Goal: Task Accomplishment & Management: Complete application form

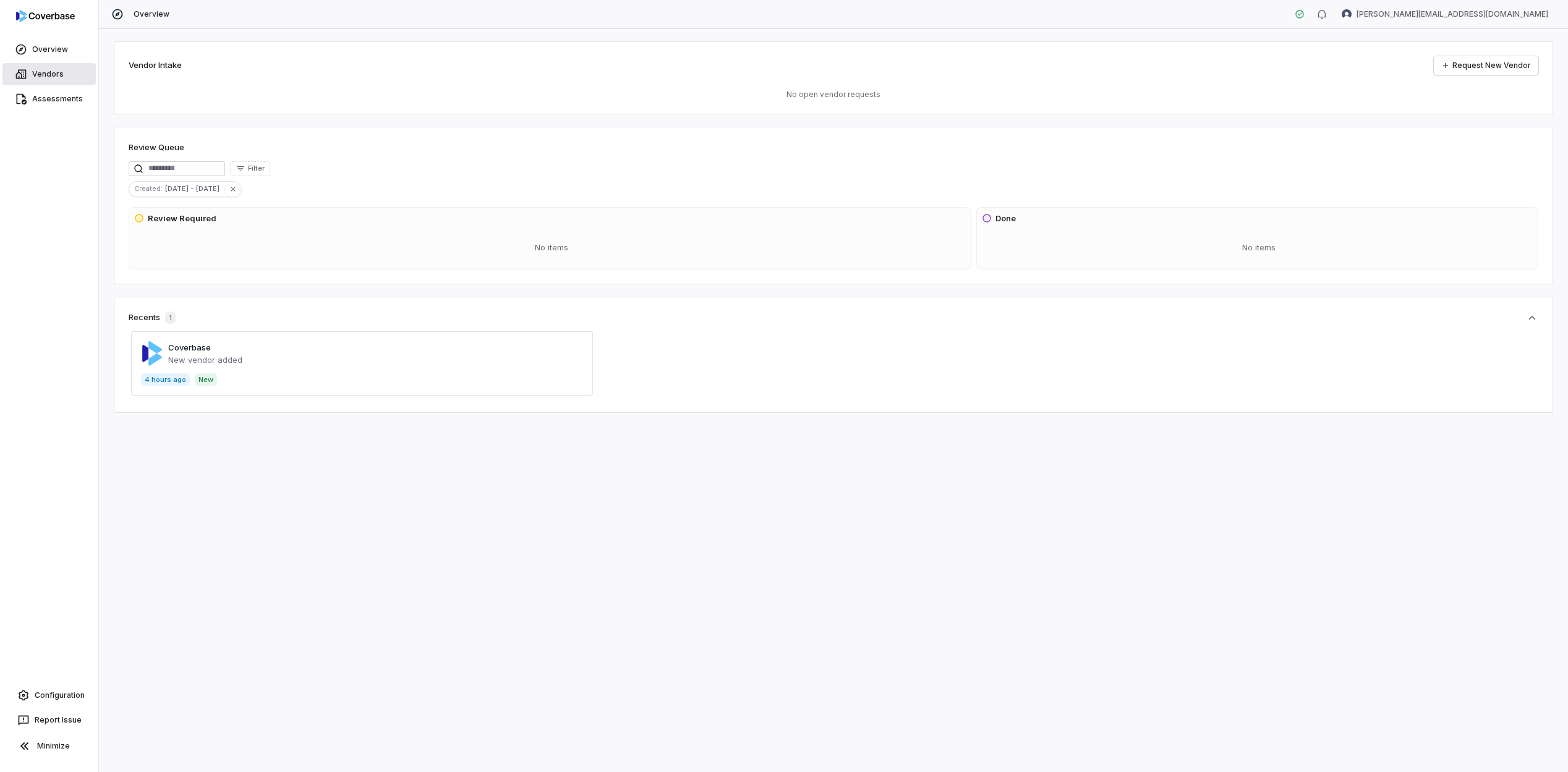
click at [57, 80] on link "Vendors" at bounding box center [49, 74] width 93 height 23
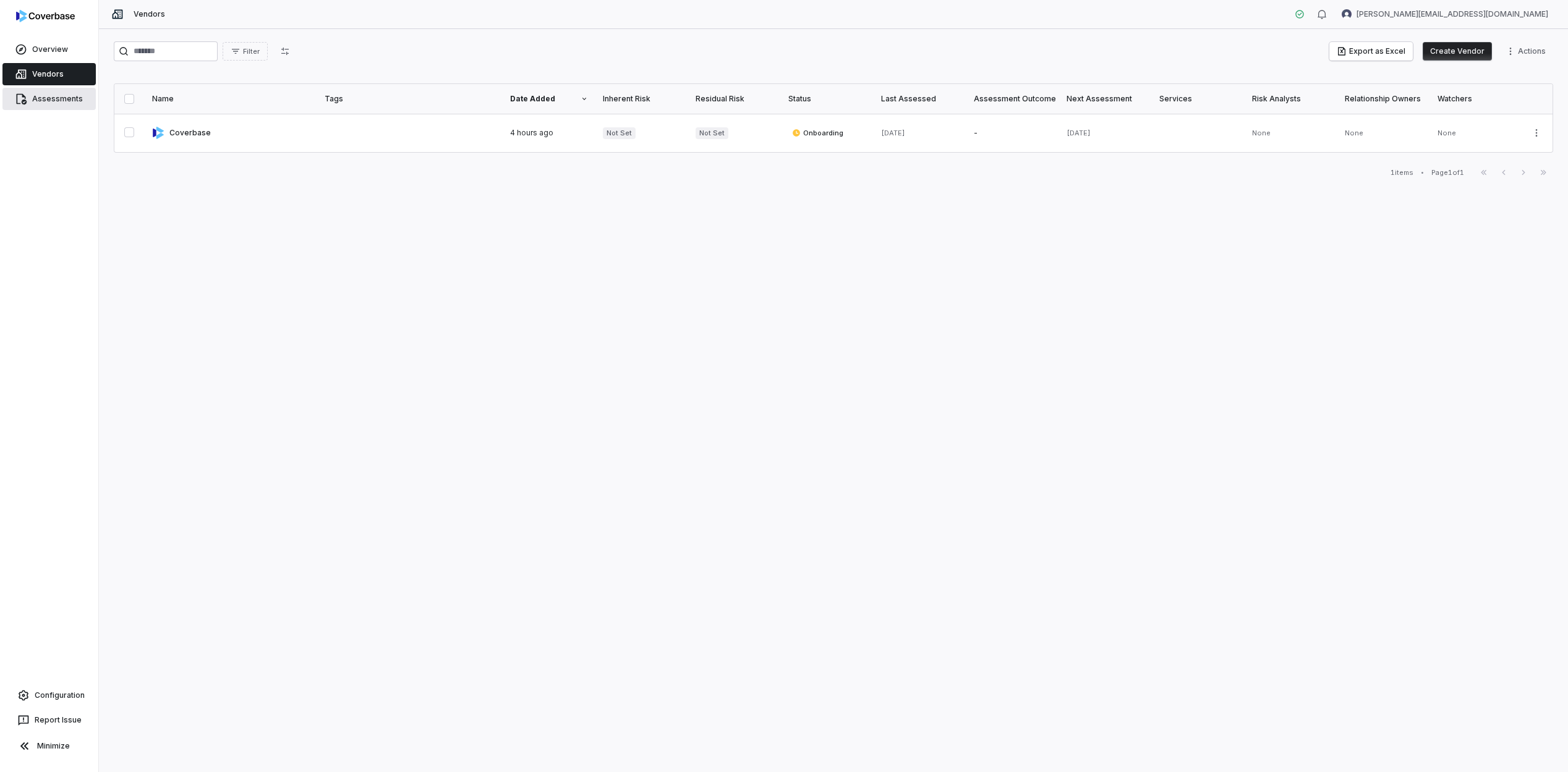
click at [75, 104] on link "Assessments" at bounding box center [49, 99] width 93 height 23
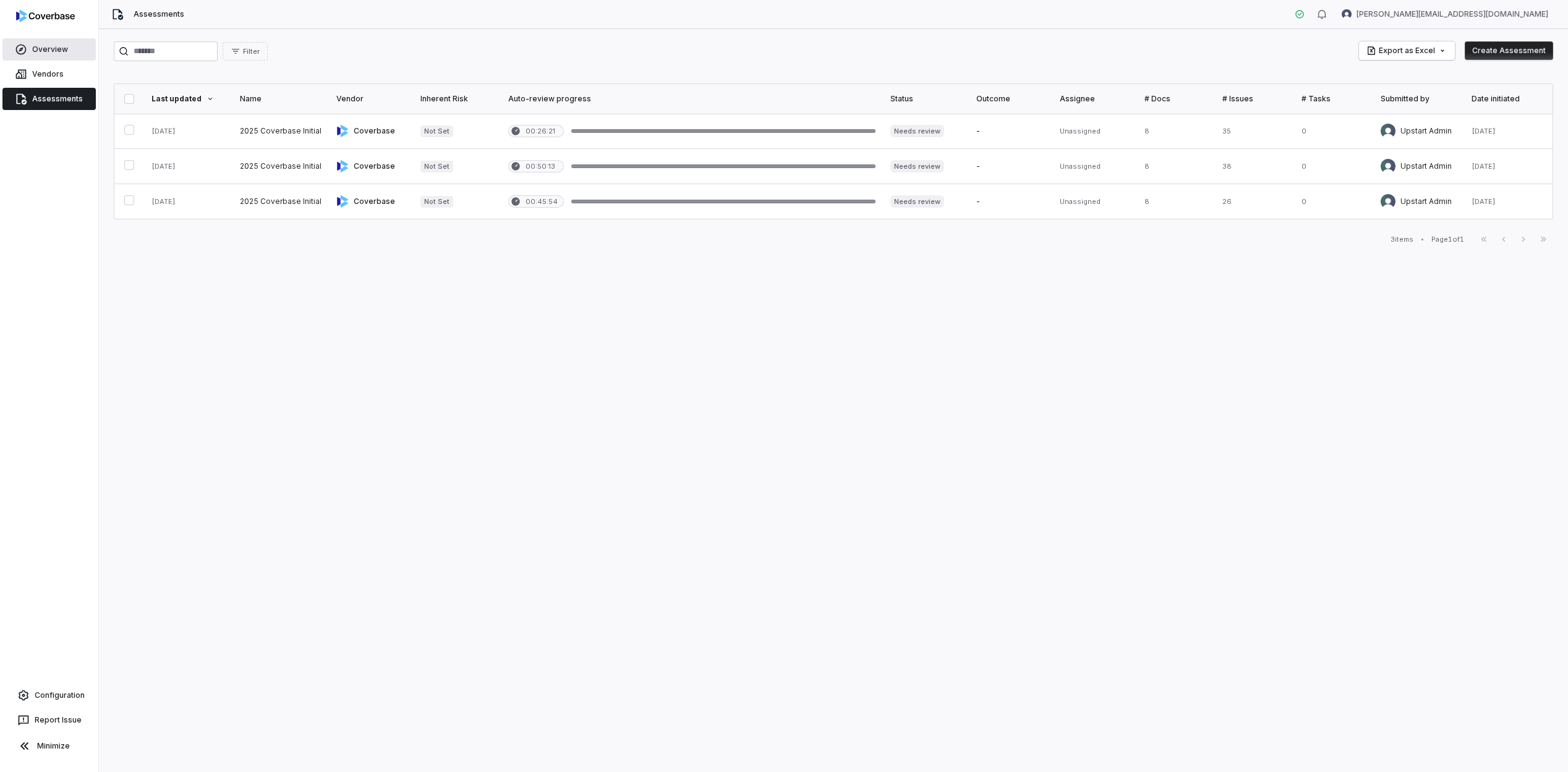
click at [38, 47] on span "Overview" at bounding box center [50, 49] width 36 height 10
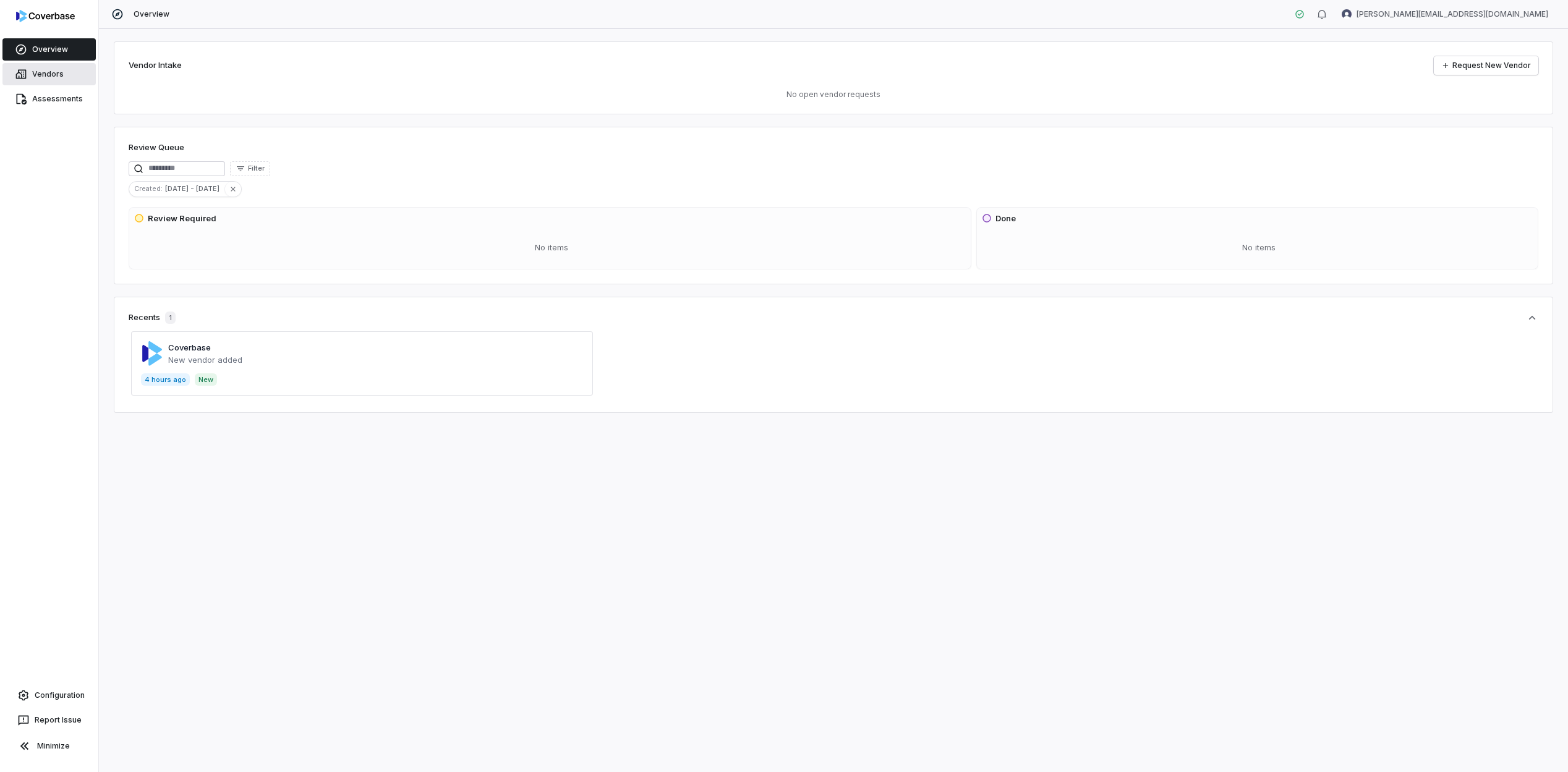
click at [50, 74] on span "Vendors" at bounding box center [47, 74] width 32 height 10
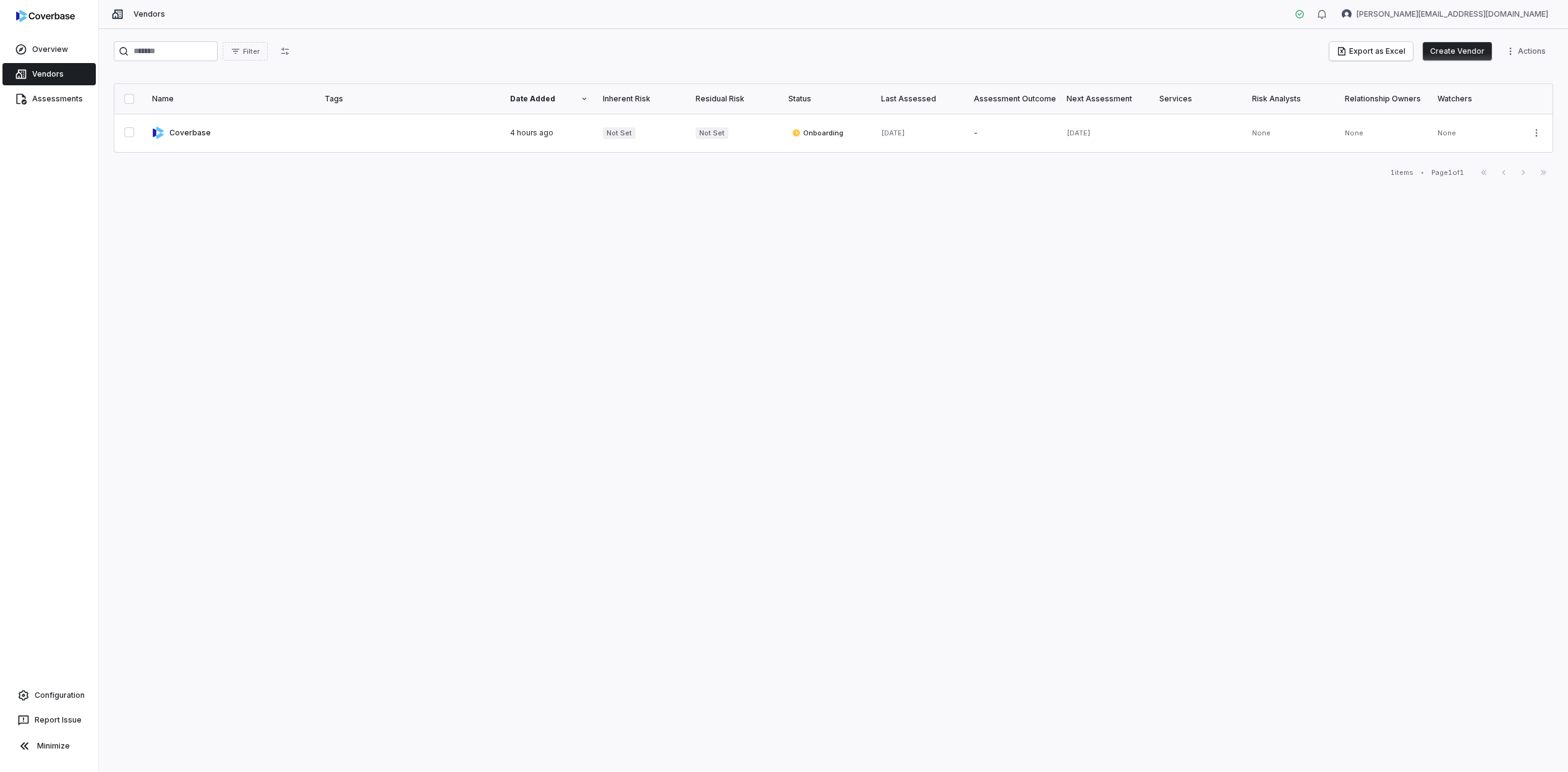
click at [65, 11] on img at bounding box center [46, 16] width 59 height 12
click at [157, 11] on span "Vendors" at bounding box center [149, 14] width 32 height 10
click at [1525, 54] on html "Overview Vendors Assessments Configuration Report Issue Minimize Vendors gabrie…" at bounding box center [784, 386] width 1568 height 772
click at [1091, 61] on html "Overview Vendors Assessments Configuration Report Issue Minimize Vendors gabrie…" at bounding box center [784, 386] width 1568 height 772
click at [142, 11] on span "Vendors" at bounding box center [149, 14] width 32 height 10
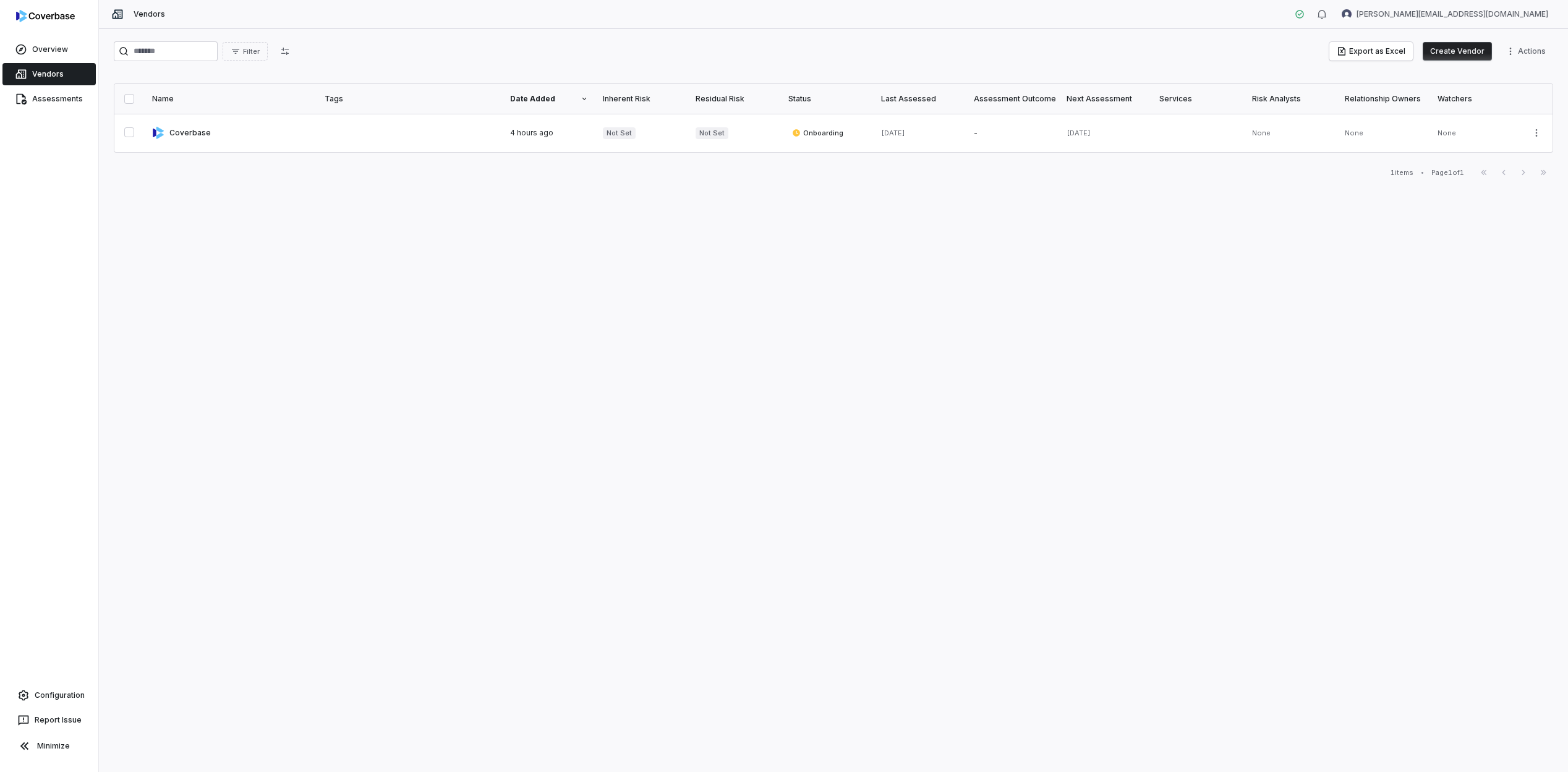
click at [70, 23] on div at bounding box center [49, 19] width 99 height 37
click at [66, 10] on img at bounding box center [46, 16] width 59 height 12
click at [37, 19] on img at bounding box center [46, 16] width 59 height 12
click at [57, 44] on span "Overview" at bounding box center [50, 49] width 36 height 10
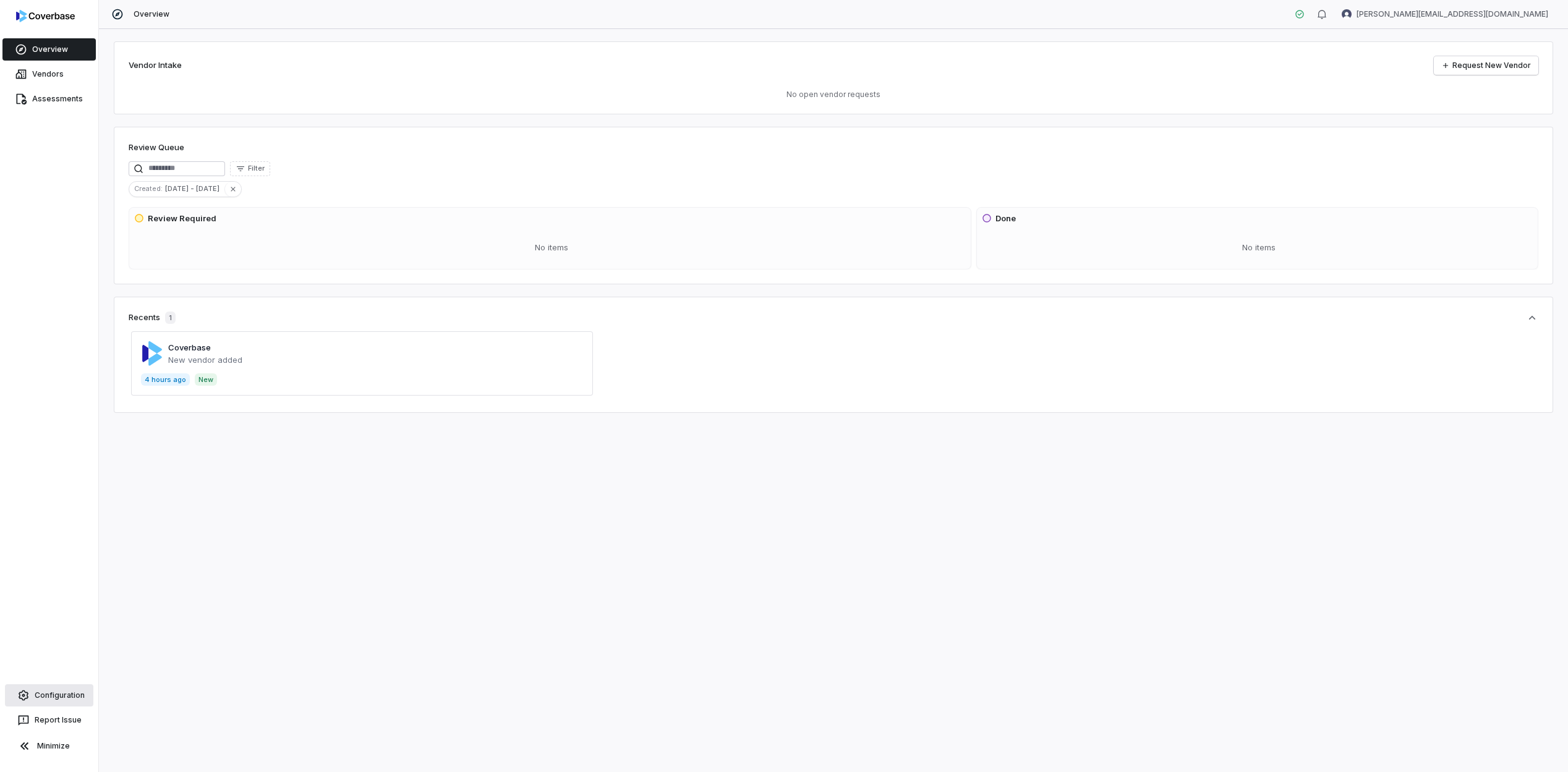
click at [71, 686] on link "Configuration" at bounding box center [49, 695] width 88 height 23
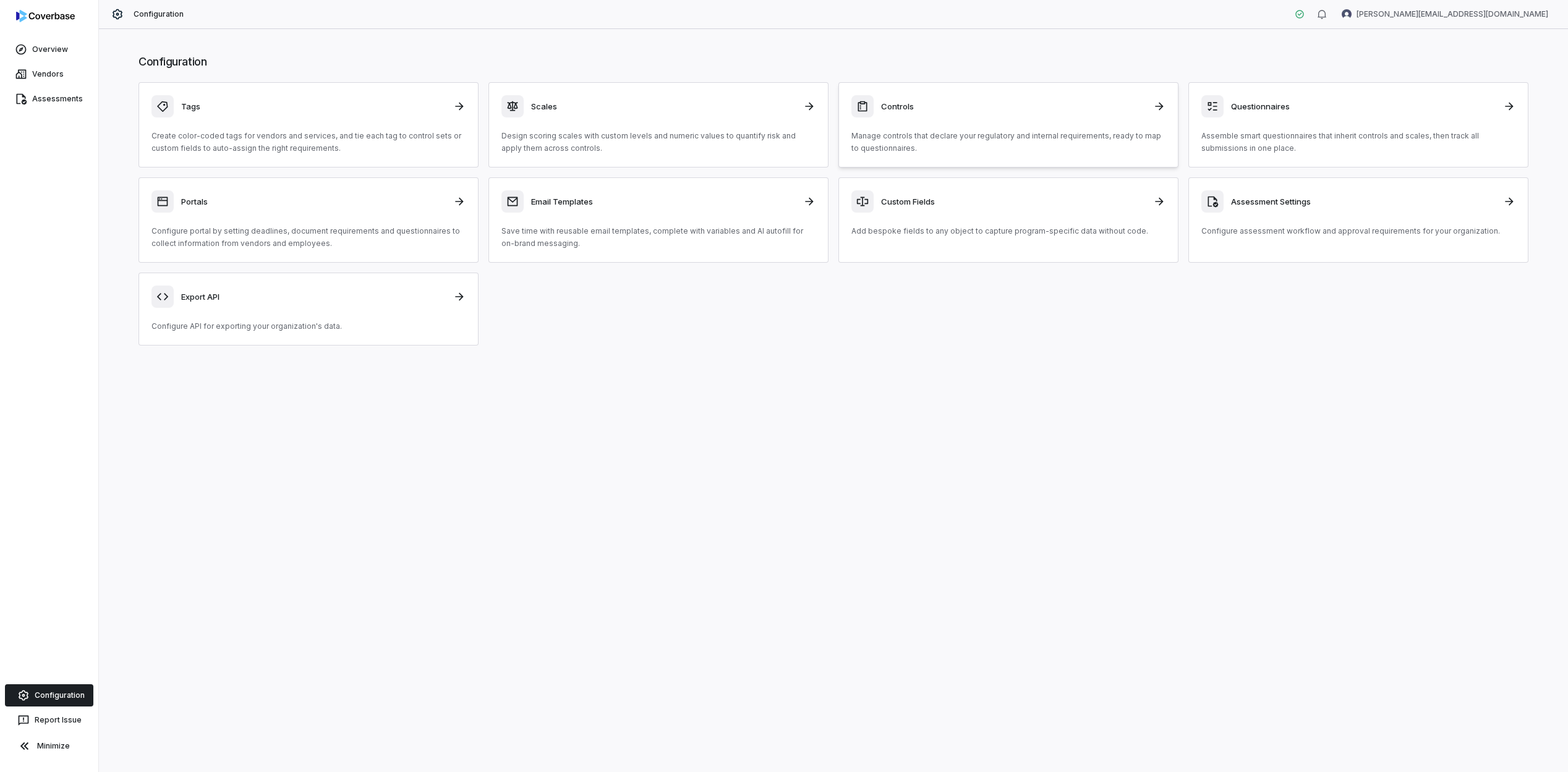
click at [918, 103] on h3 "Controls" at bounding box center [1013, 106] width 265 height 11
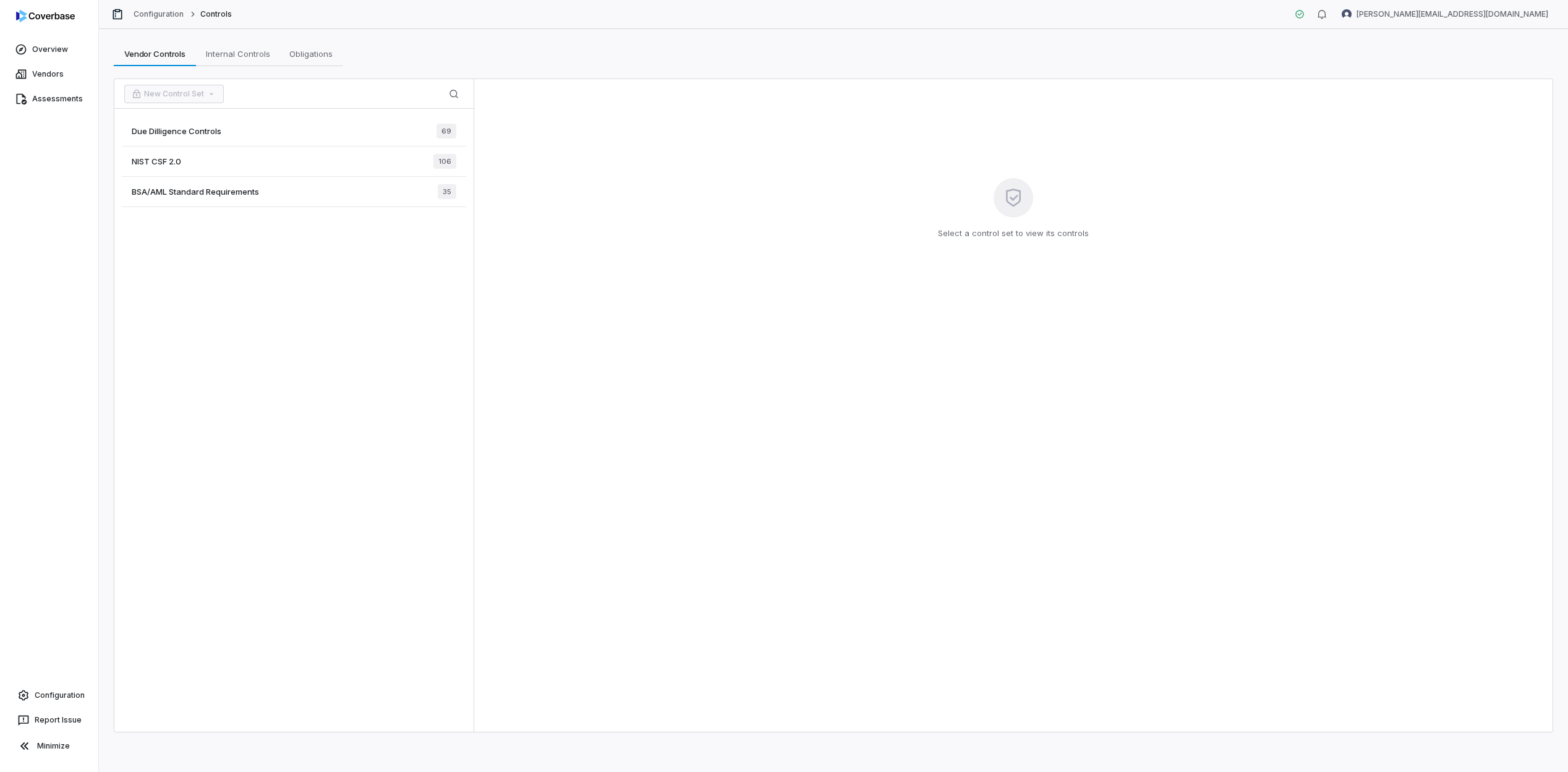
click at [908, 313] on div "Select a control set to view its controls" at bounding box center [1013, 405] width 1078 height 653
click at [217, 131] on span "Due Dilligence Controls" at bounding box center [177, 131] width 90 height 11
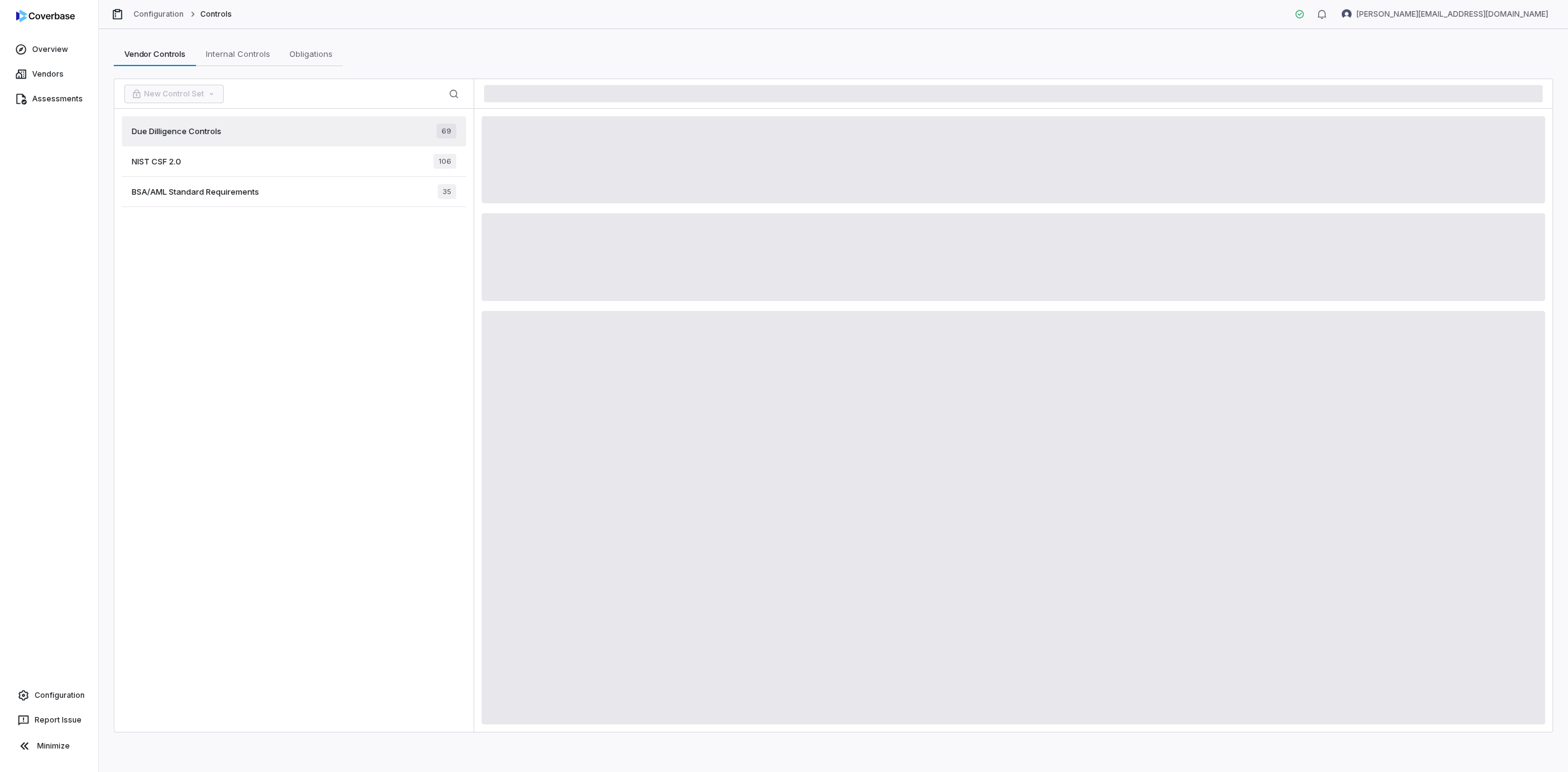
drag, startPoint x: 692, startPoint y: 120, endPoint x: 434, endPoint y: 263, distance: 295.0
click at [710, 209] on div at bounding box center [1013, 420] width 1078 height 623
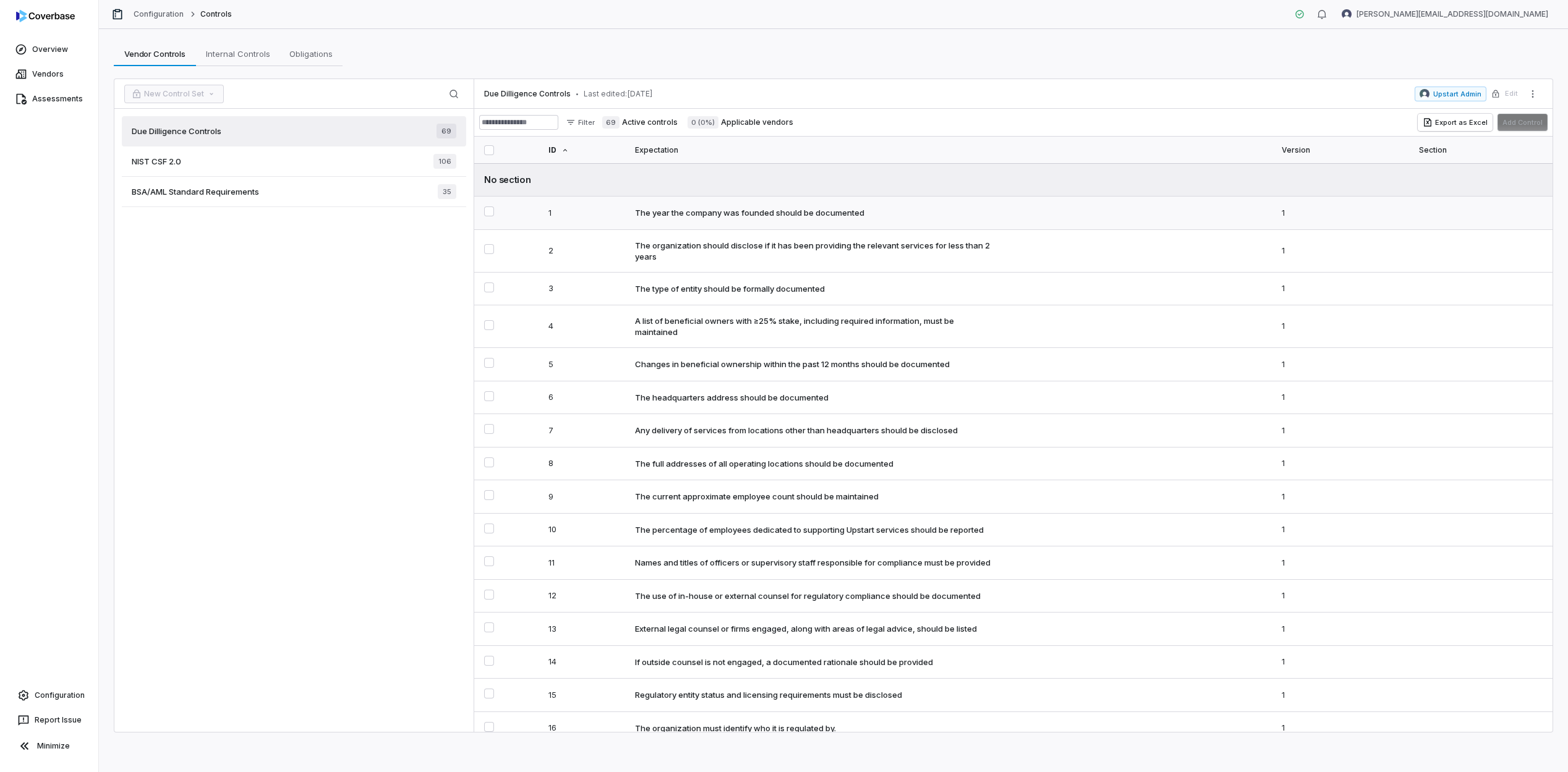
click at [725, 217] on div "The year the company was founded should be documented" at bounding box center [750, 213] width 230 height 11
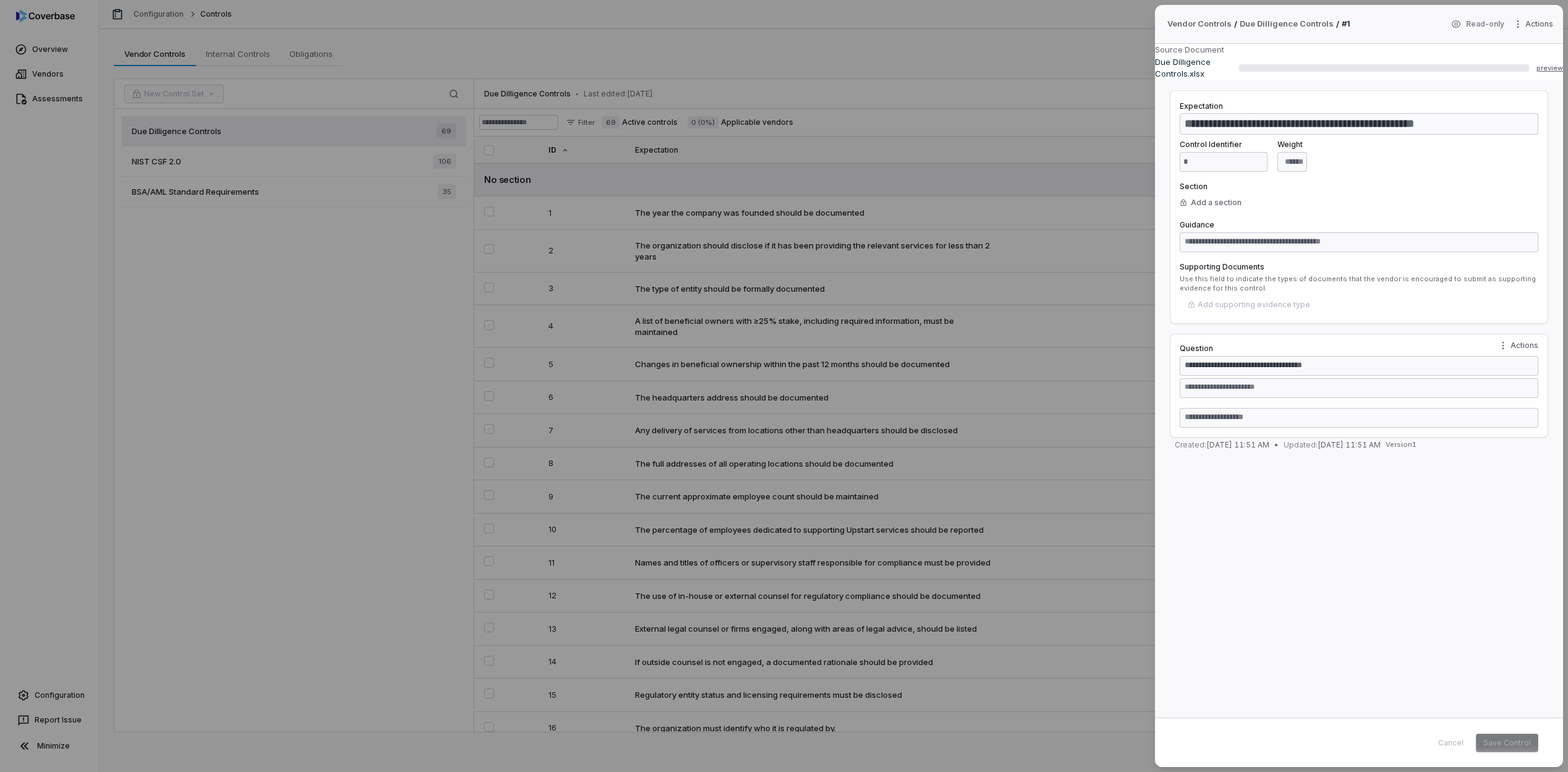
click at [1444, 755] on div "Cancel Save Control" at bounding box center [1359, 743] width 408 height 50
click at [1456, 734] on div "Cancel Save Control" at bounding box center [1485, 743] width 108 height 19
drag, startPoint x: 1452, startPoint y: 751, endPoint x: 1471, endPoint y: 396, distance: 355.5
click at [1449, 718] on div "Cancel Save Control" at bounding box center [1359, 743] width 408 height 50
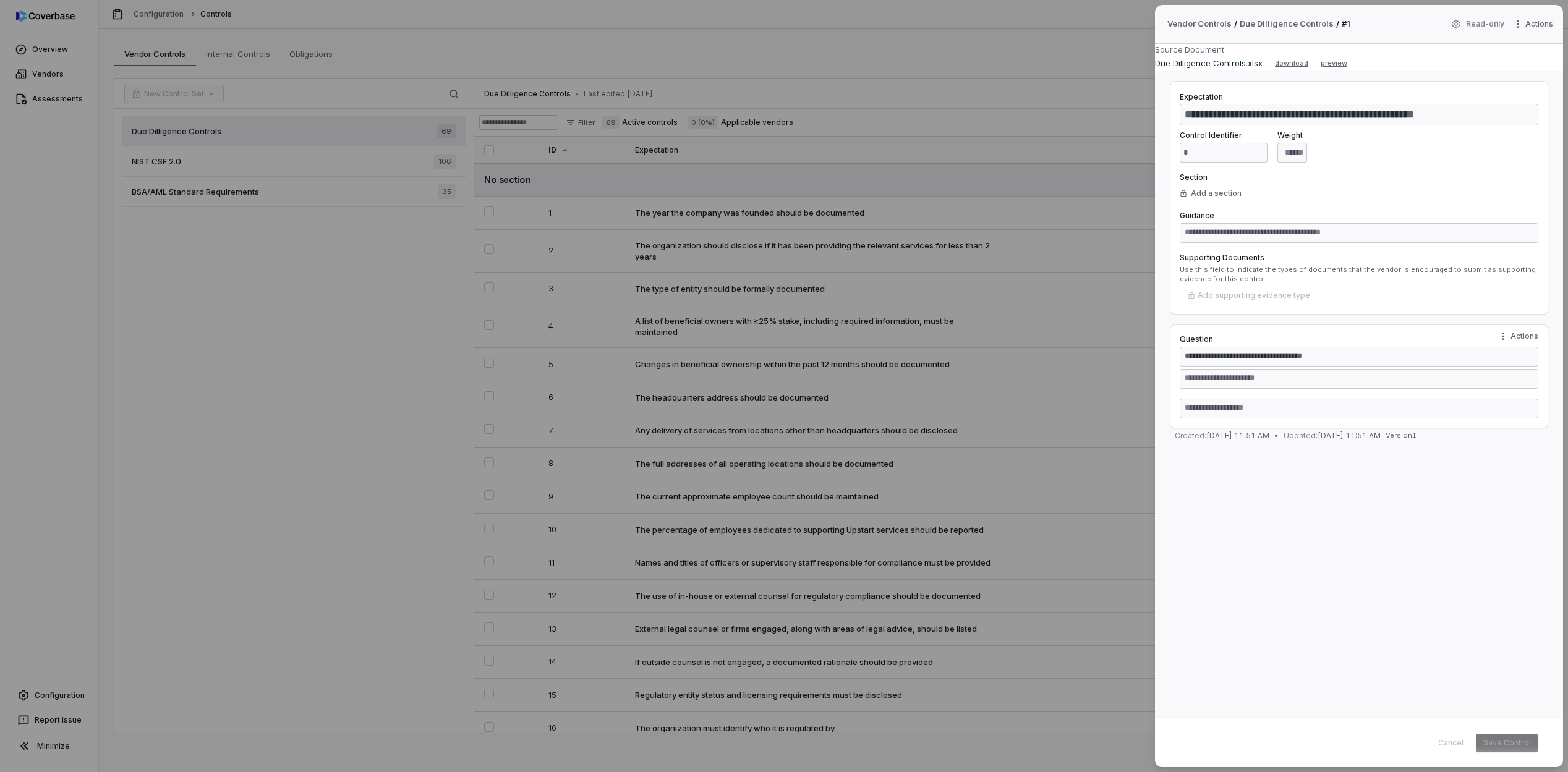
click at [1483, 751] on div "Cancel Save Control" at bounding box center [1485, 743] width 108 height 19
drag, startPoint x: 1101, startPoint y: 365, endPoint x: 1100, endPoint y: 348, distance: 17.0
click at [1100, 363] on div "**********" at bounding box center [784, 386] width 1568 height 772
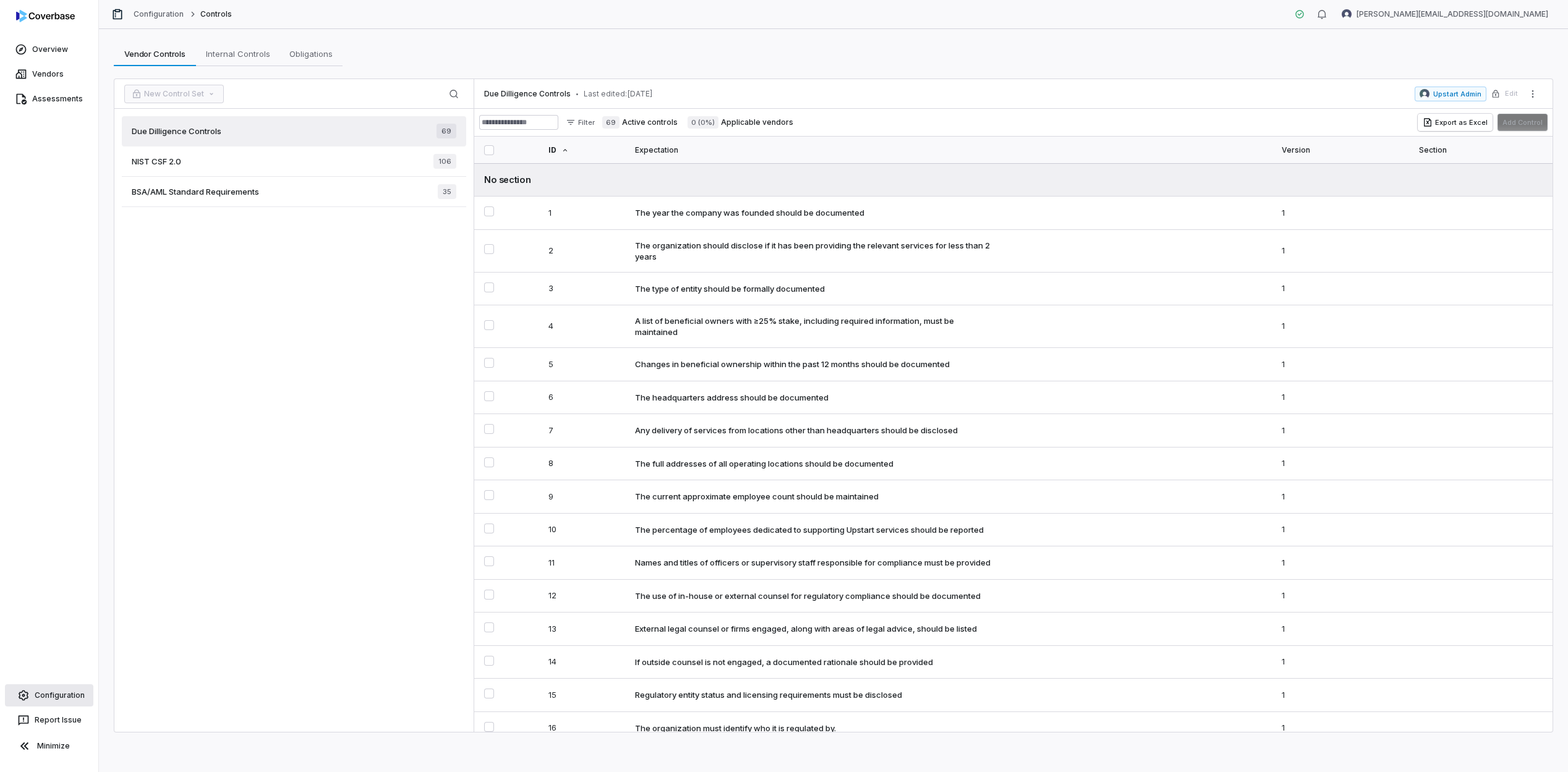
click at [80, 699] on span "Configuration" at bounding box center [60, 695] width 50 height 10
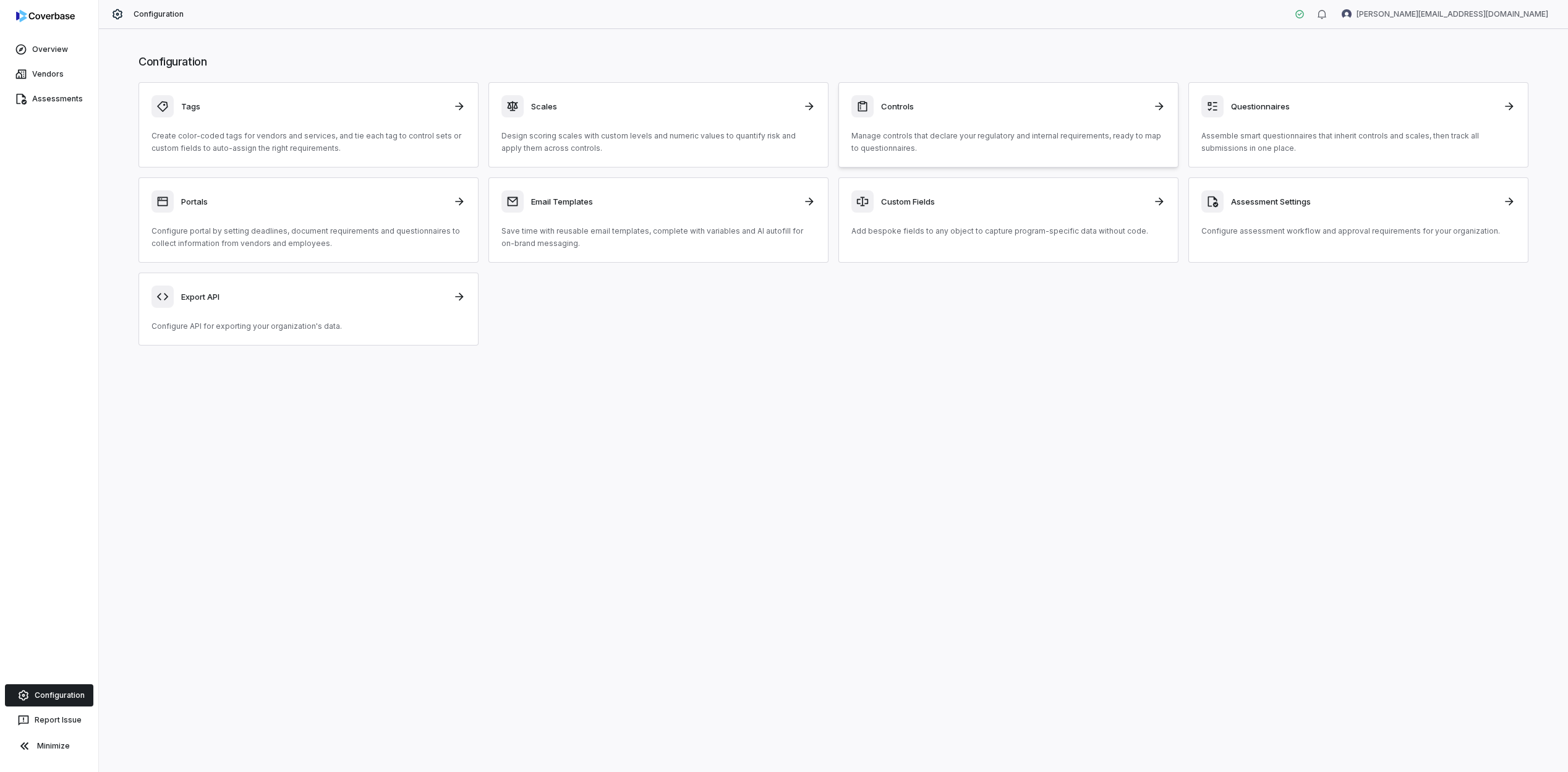
click at [1060, 114] on div "Controls" at bounding box center [1008, 106] width 314 height 23
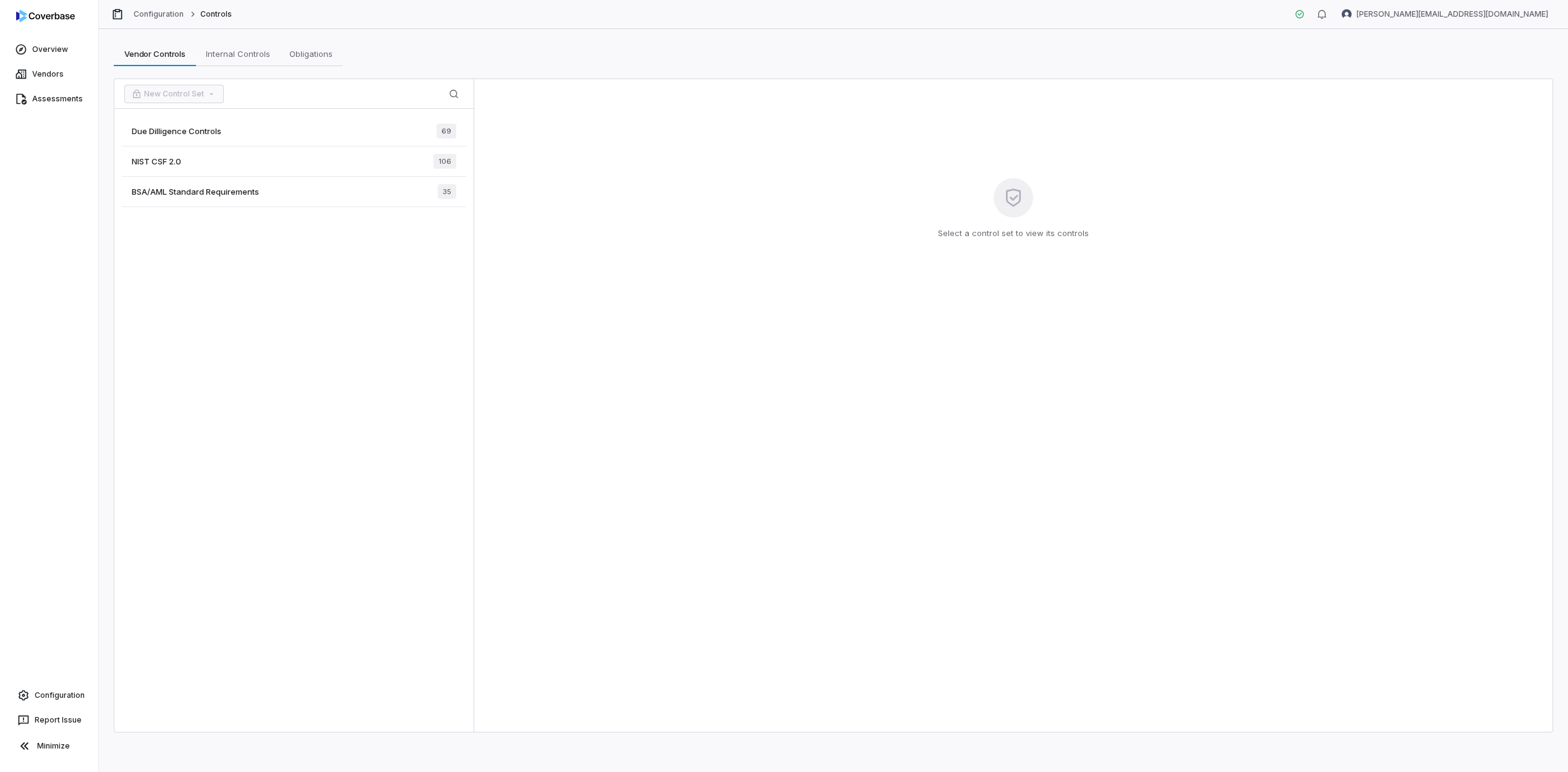
click at [193, 128] on span "Due Dilligence Controls" at bounding box center [177, 131] width 90 height 11
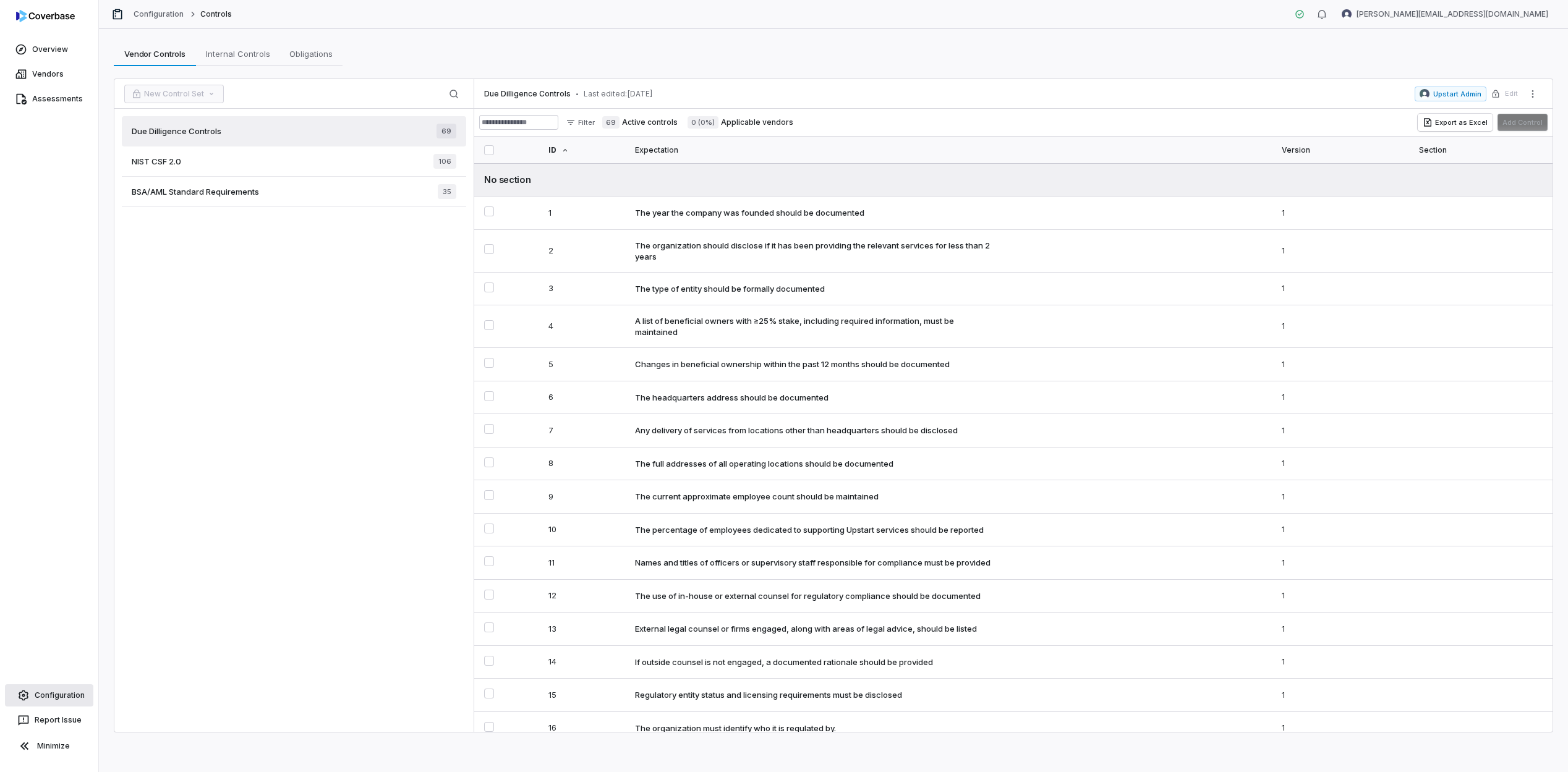
click at [46, 691] on span "Configuration" at bounding box center [60, 695] width 50 height 10
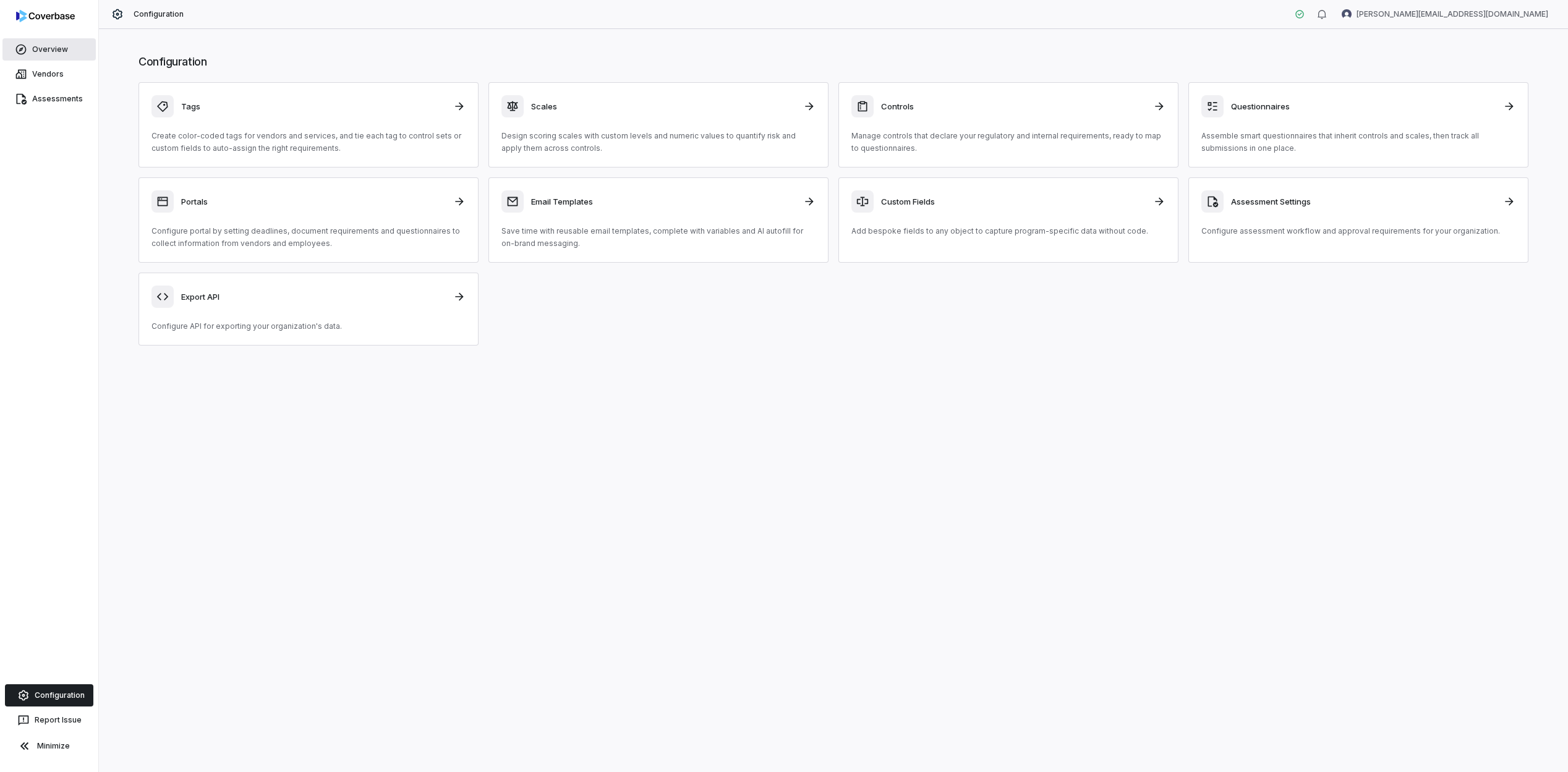
click at [61, 47] on span "Overview" at bounding box center [50, 49] width 36 height 10
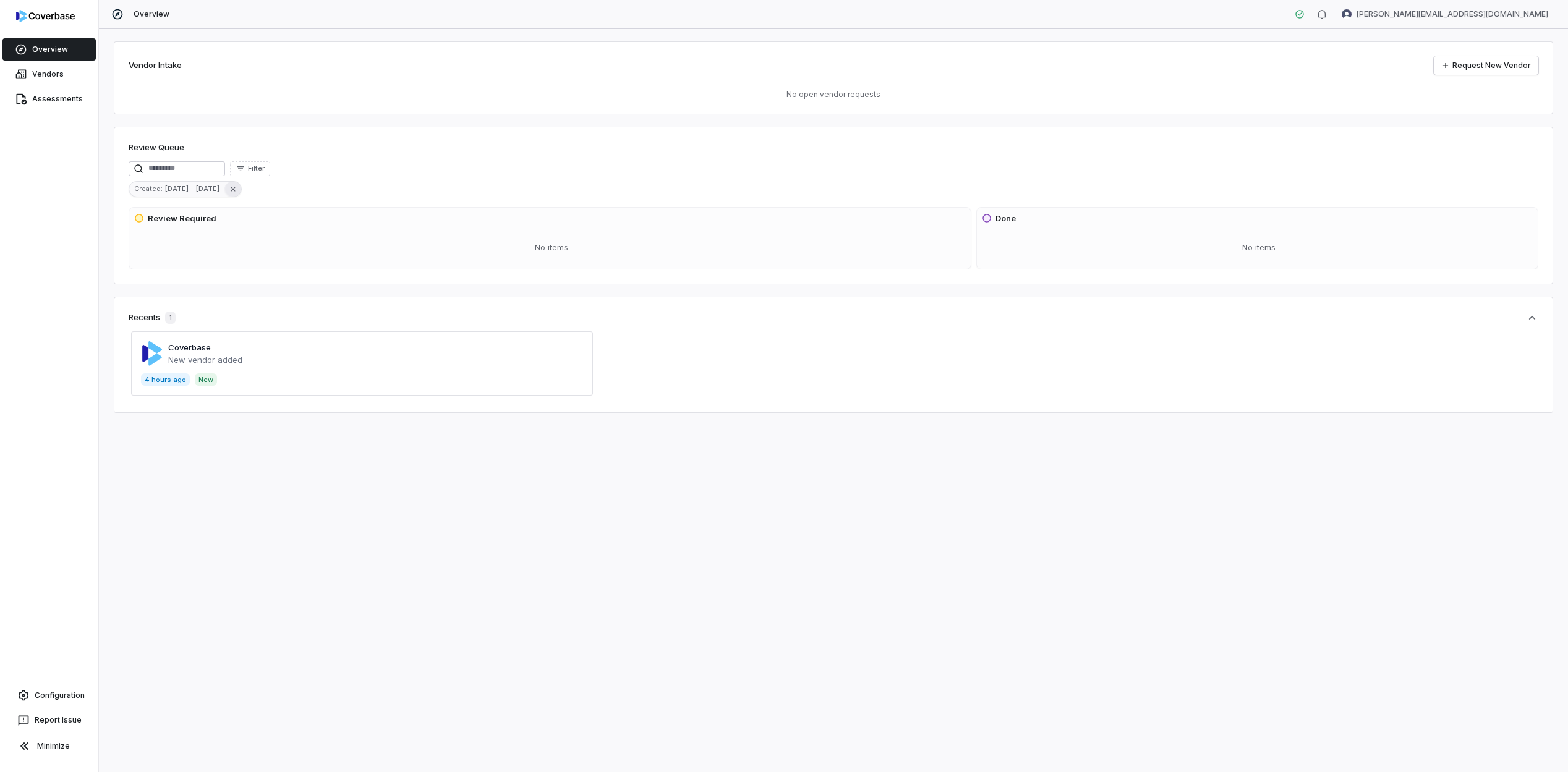
click at [229, 187] on icon "button" at bounding box center [233, 189] width 9 height 9
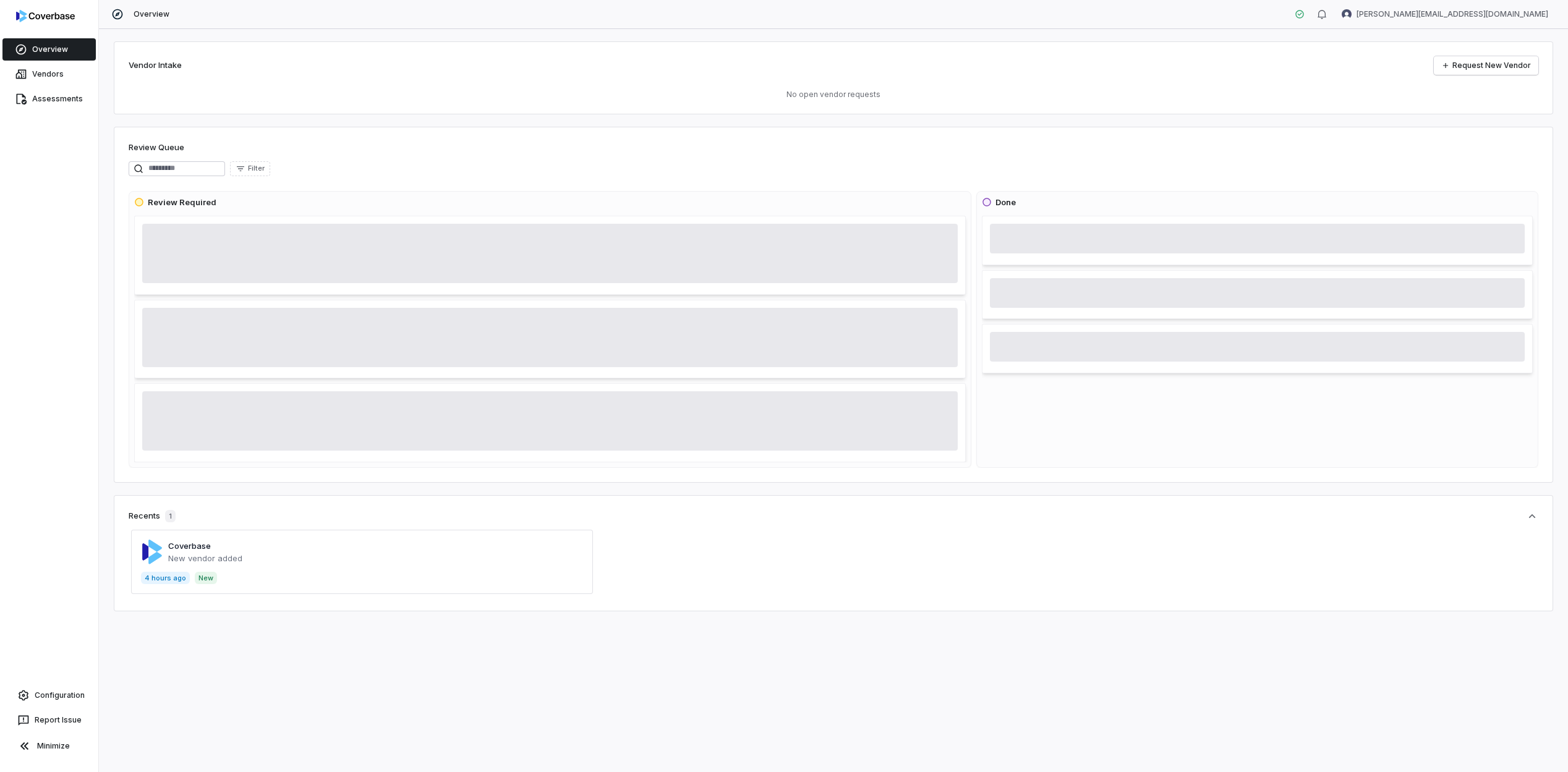
click at [1506, 51] on div "Vendor Intake Request New Vendor No open vendor requests" at bounding box center [834, 78] width 1440 height 73
click at [1493, 81] on div "Vendor Intake Request New Vendor No open vendor requests" at bounding box center [834, 78] width 1440 height 73
click at [1486, 62] on link "Request New Vendor" at bounding box center [1486, 65] width 105 height 19
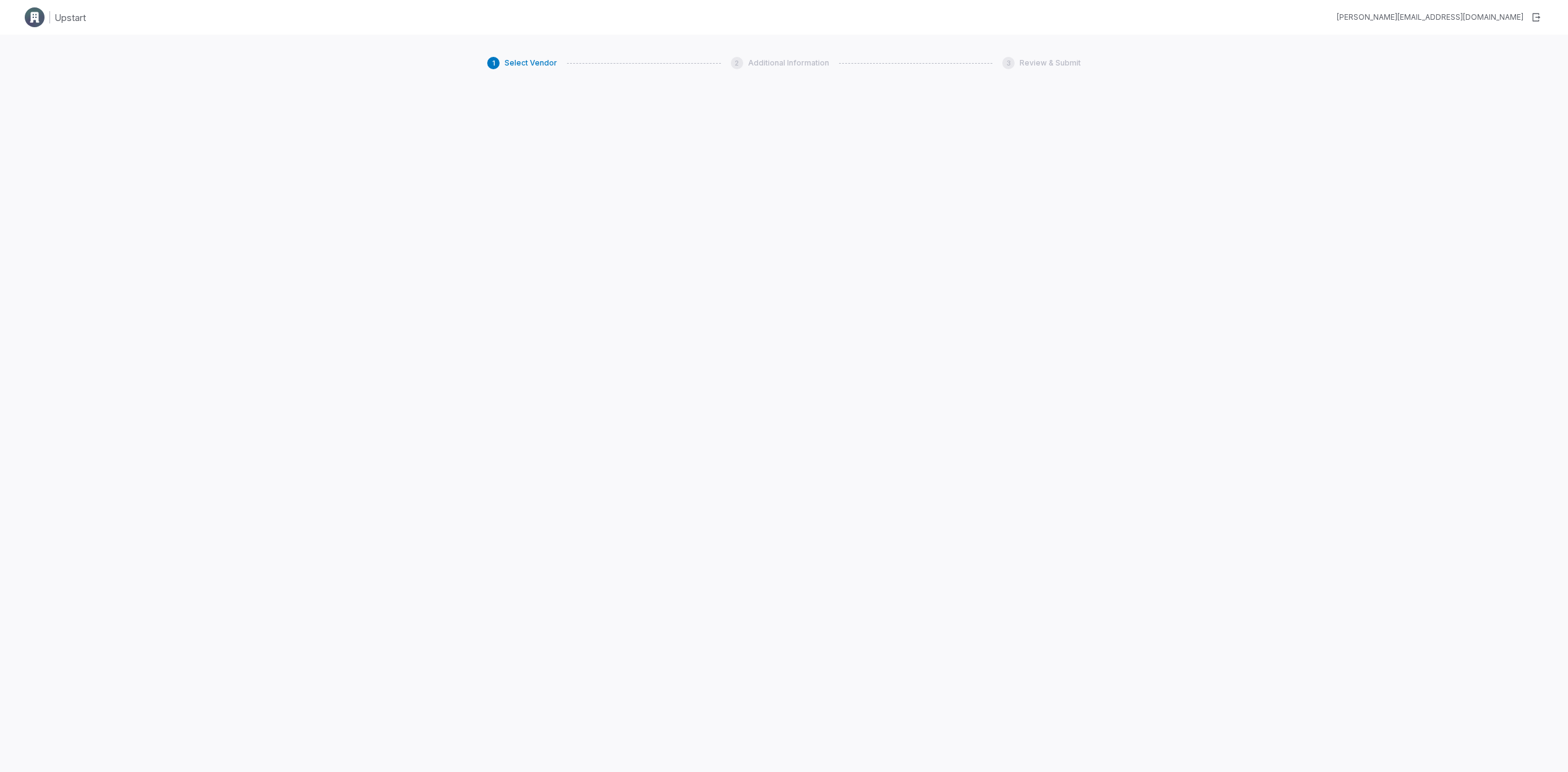
type textarea "*"
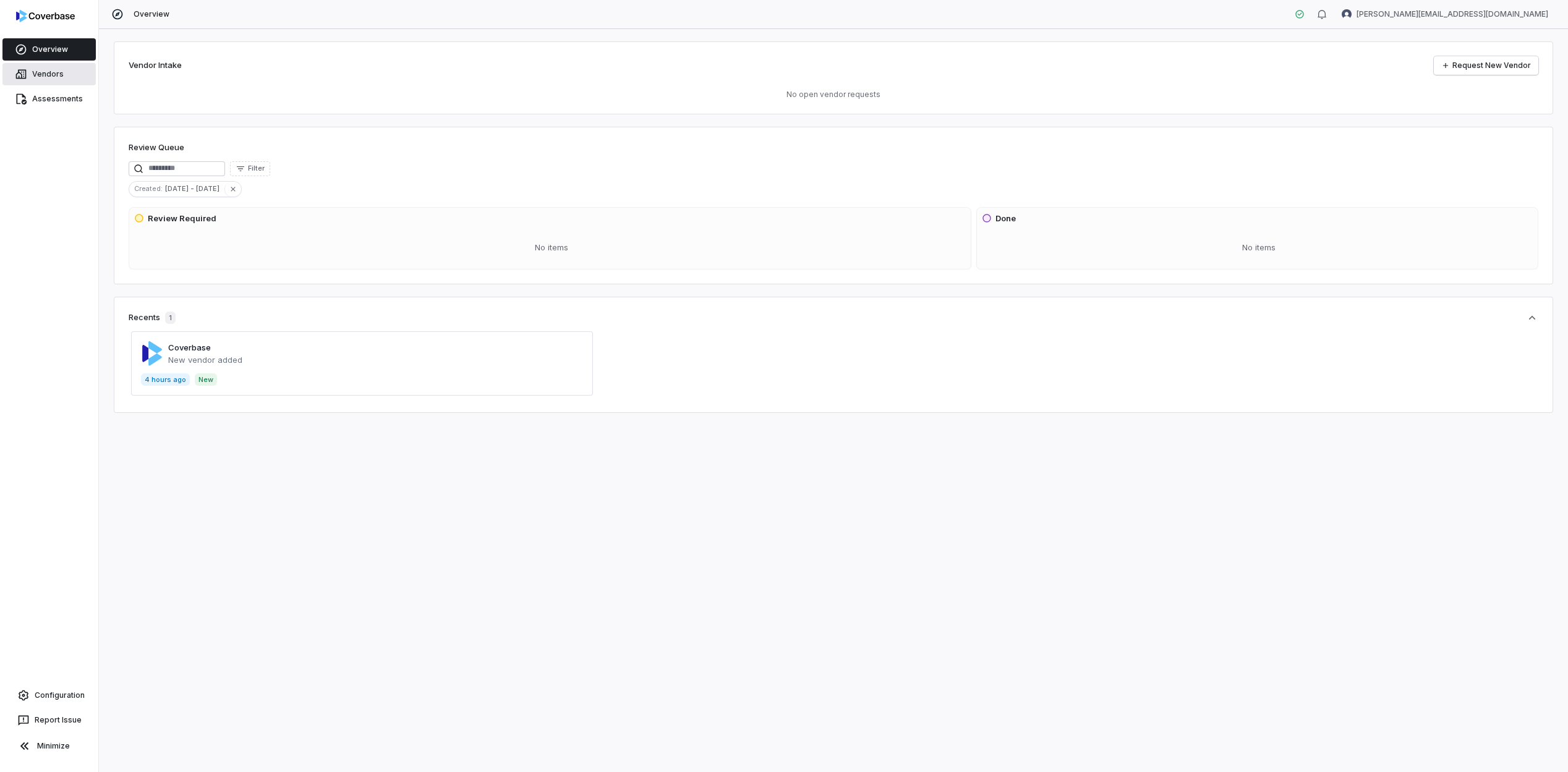
click at [59, 78] on span "Vendors" at bounding box center [47, 74] width 32 height 10
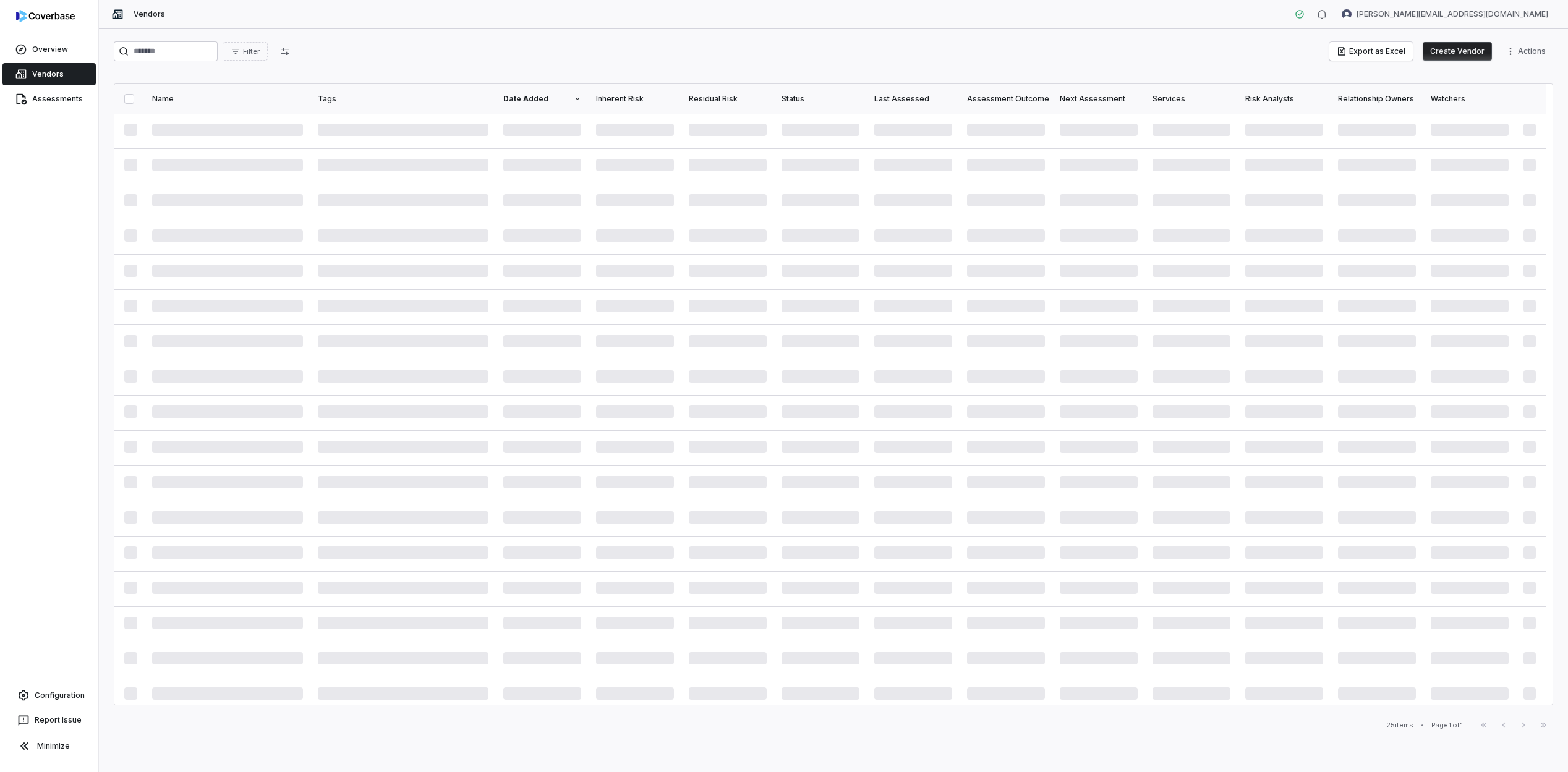
click at [36, 11] on img at bounding box center [46, 16] width 59 height 12
click at [33, 50] on span "Overview" at bounding box center [50, 49] width 36 height 10
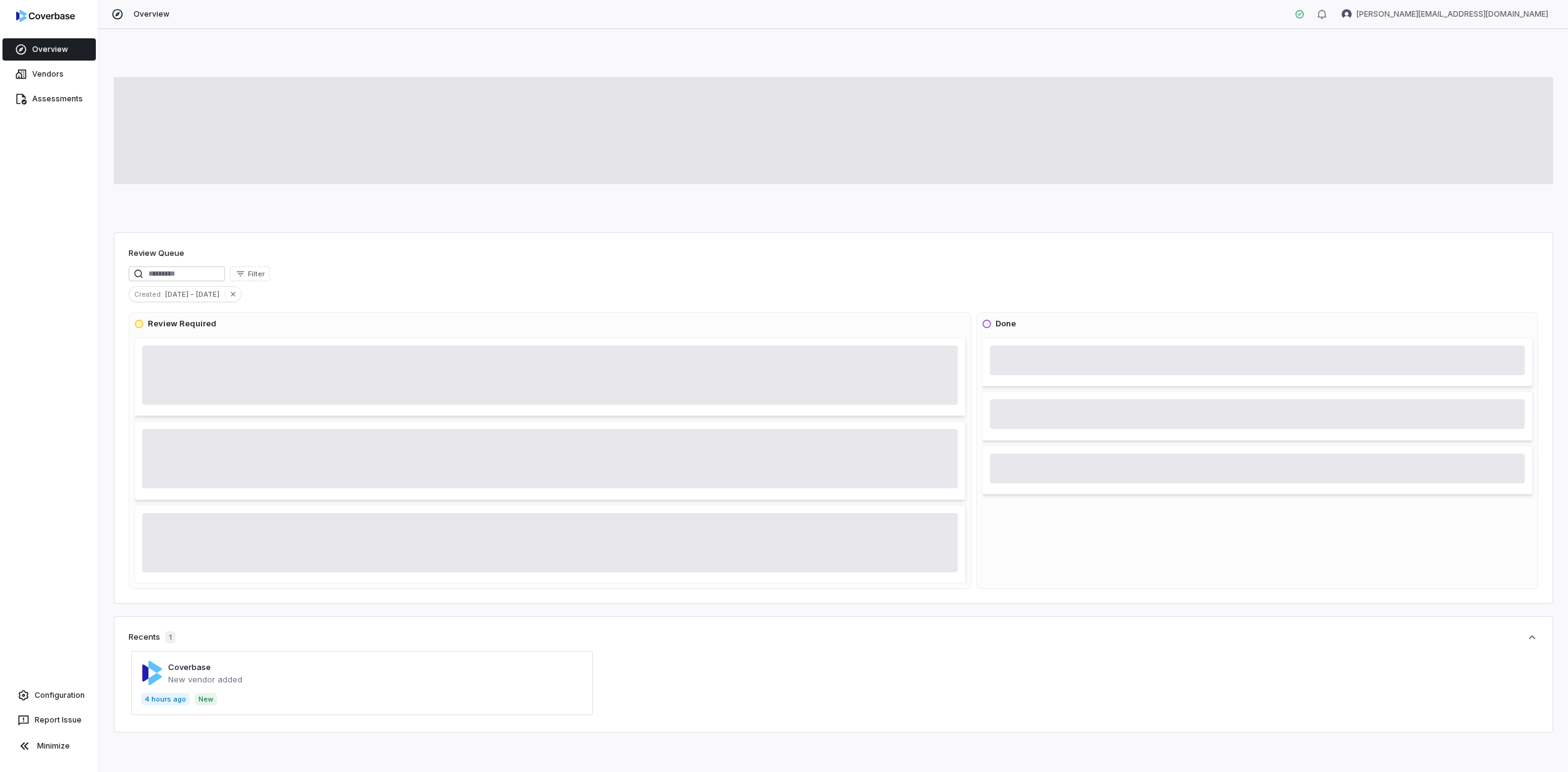
click at [187, 666] on span at bounding box center [362, 683] width 462 height 64
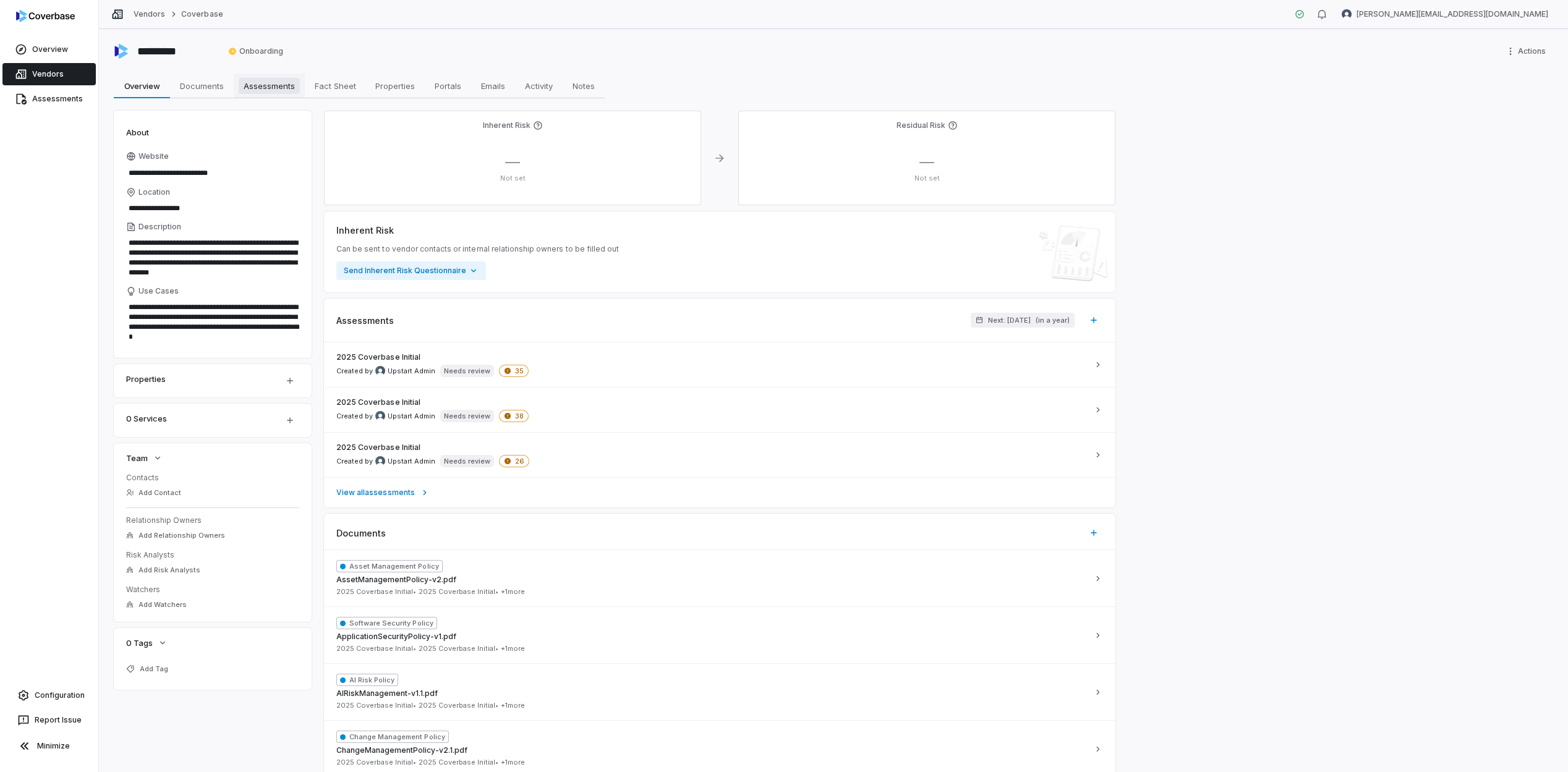
click at [281, 90] on span "Assessments" at bounding box center [269, 85] width 61 height 16
type textarea "*"
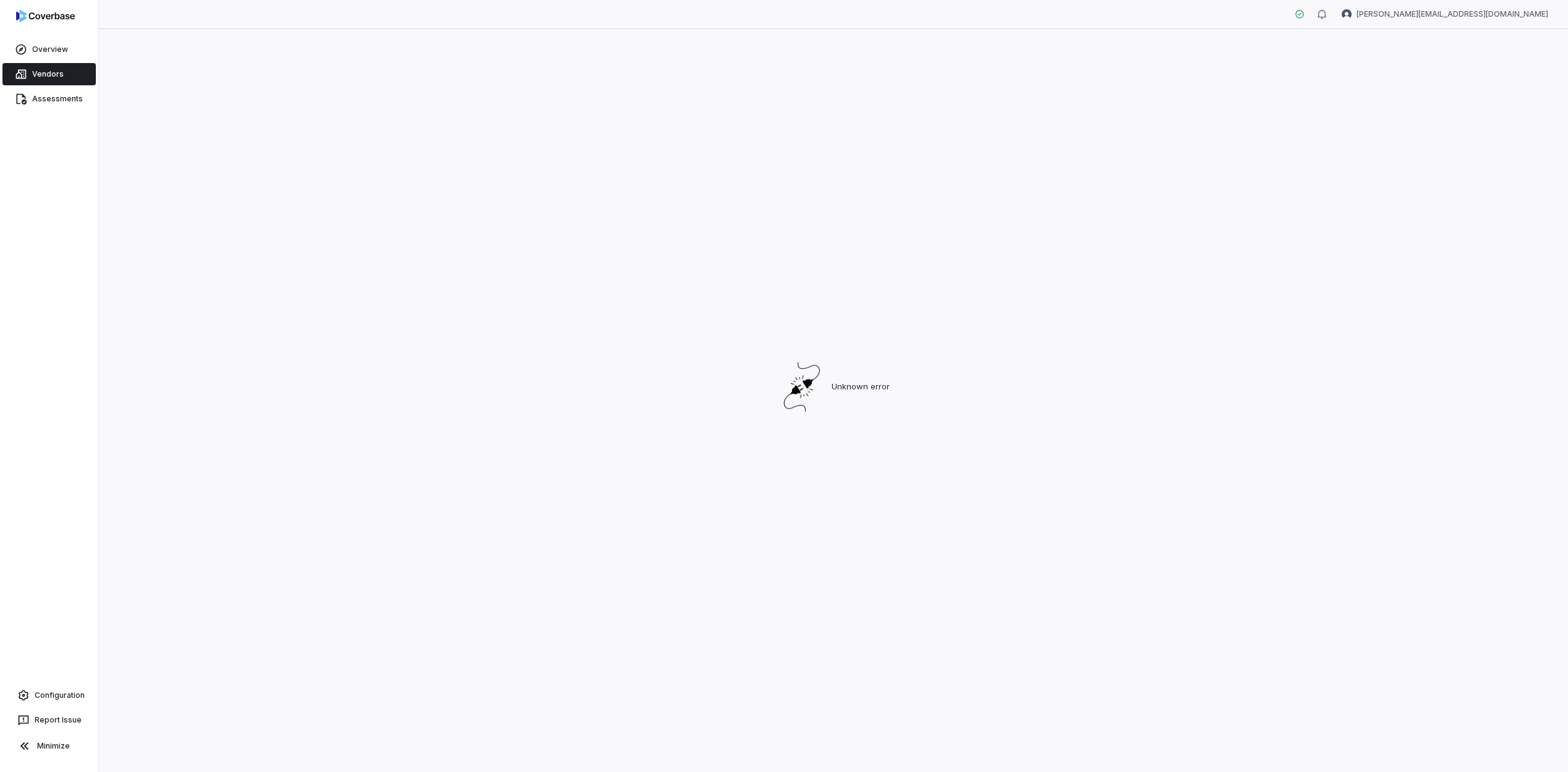
click at [59, 35] on div at bounding box center [49, 19] width 99 height 37
click at [51, 47] on span "Overview" at bounding box center [50, 49] width 36 height 10
click at [51, 50] on span "Overview" at bounding box center [50, 49] width 36 height 10
